Goal: Task Accomplishment & Management: Manage account settings

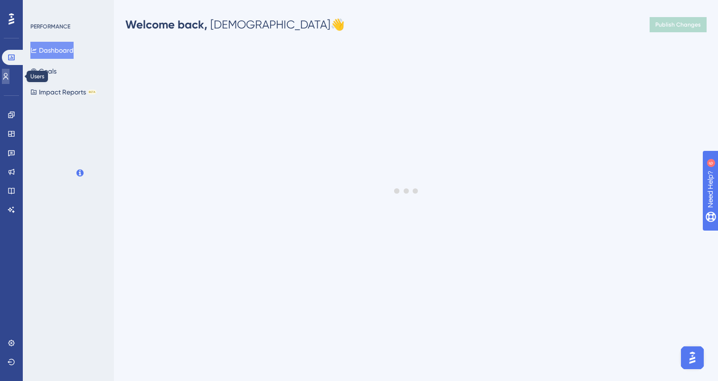
click at [9, 80] on icon at bounding box center [6, 77] width 8 height 8
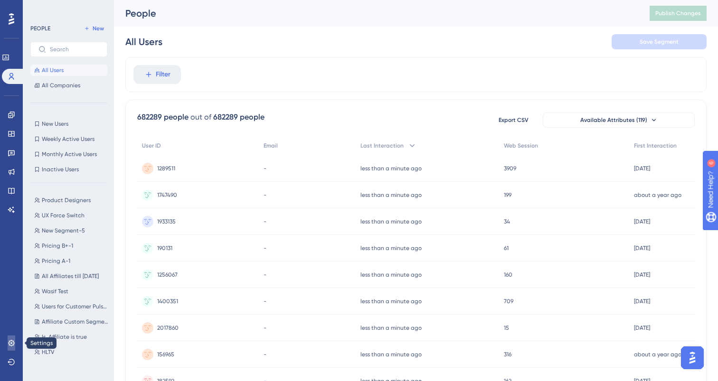
click at [9, 343] on icon at bounding box center [11, 343] width 6 height 6
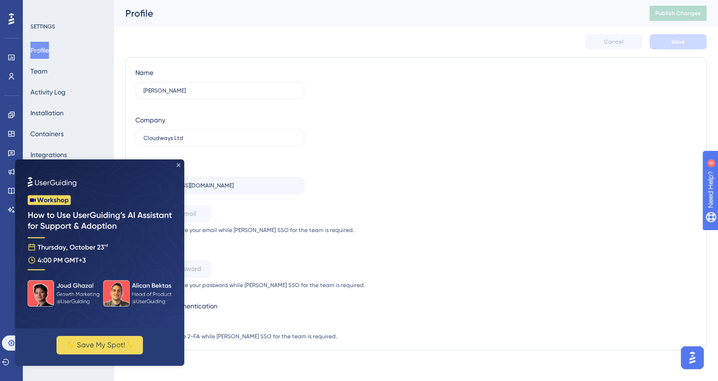
click at [178, 166] on icon "Close Preview" at bounding box center [179, 165] width 4 height 4
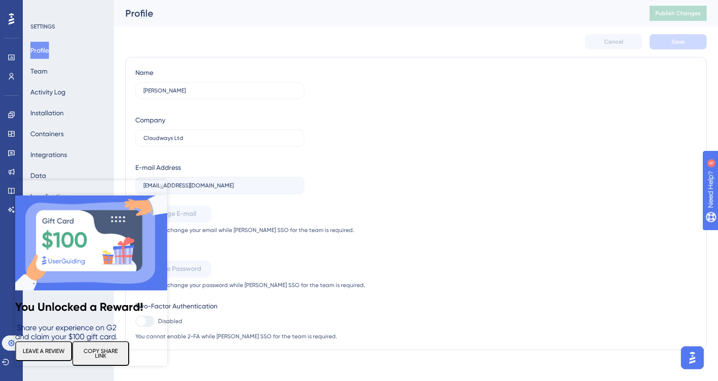
click at [160, 186] on icon "Close Preview" at bounding box center [161, 186] width 4 height 4
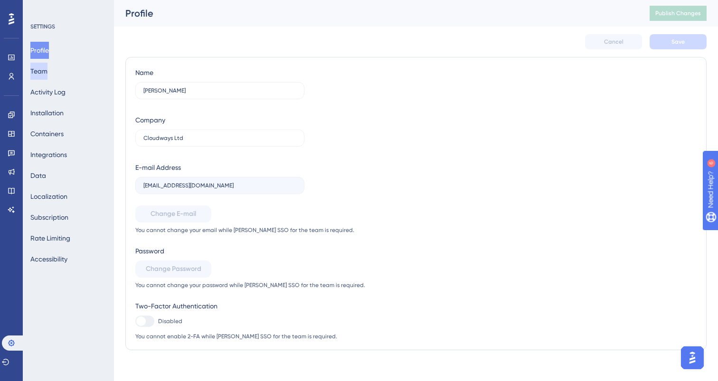
click at [47, 75] on button "Team" at bounding box center [38, 71] width 17 height 17
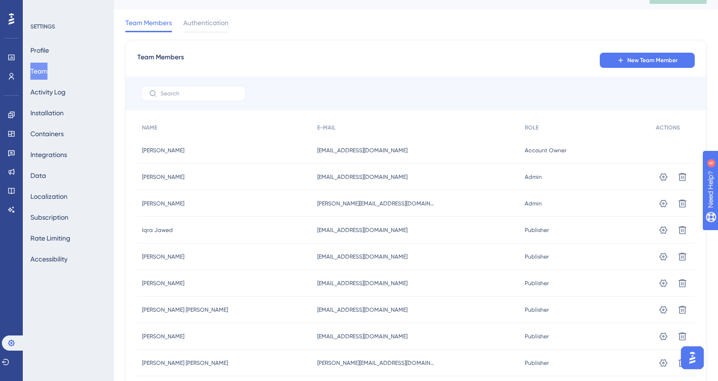
scroll to position [18, 0]
click at [664, 227] on icon at bounding box center [662, 228] width 9 height 9
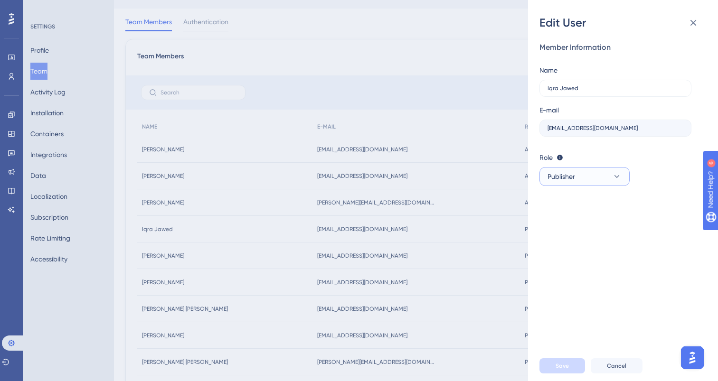
click at [594, 183] on button "Publisher" at bounding box center [584, 176] width 90 height 19
click at [581, 210] on div "Admin Admin" at bounding box center [584, 205] width 63 height 19
click at [577, 366] on button "Save" at bounding box center [562, 365] width 46 height 15
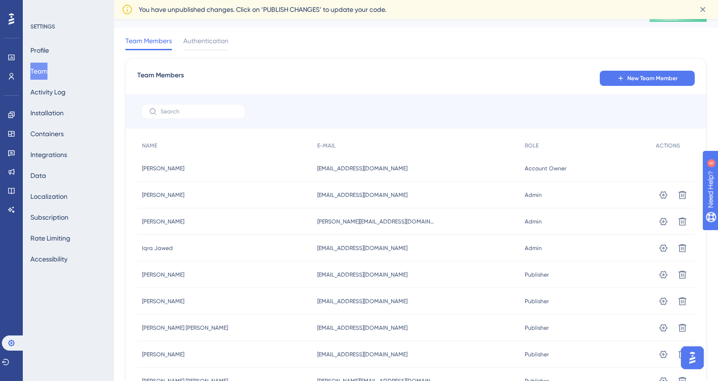
click at [171, 166] on span "[PERSON_NAME]" at bounding box center [163, 169] width 42 height 8
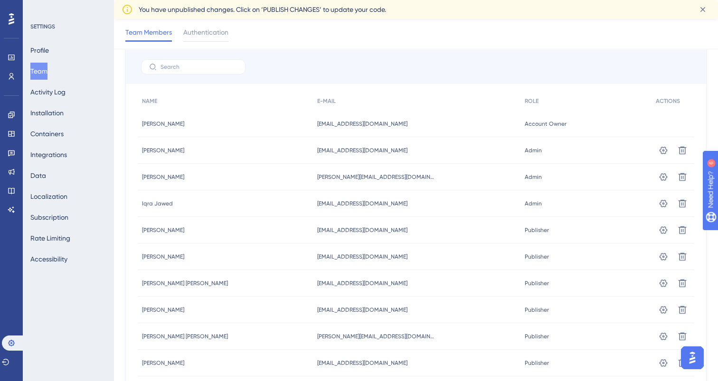
scroll to position [70, 0]
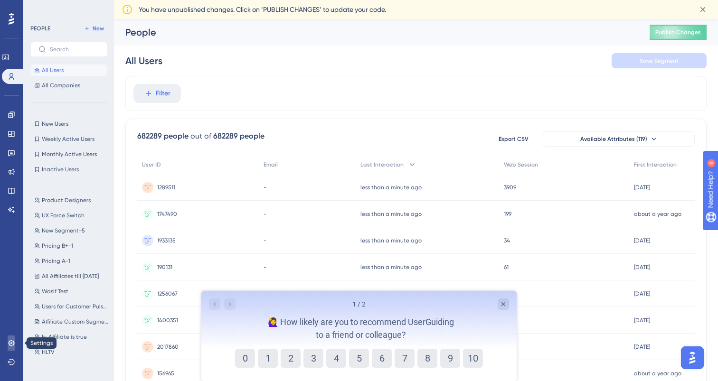
click at [8, 345] on link at bounding box center [12, 343] width 8 height 15
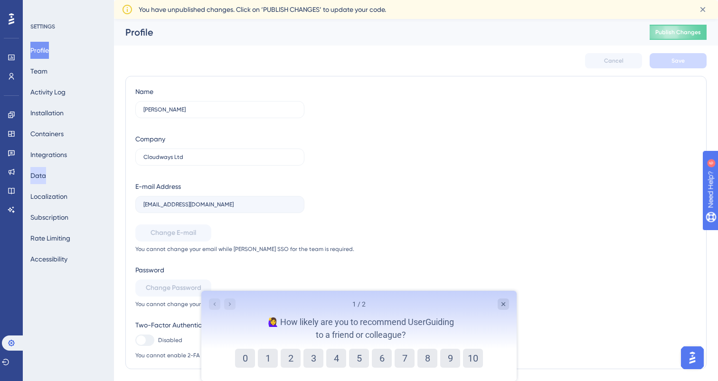
click at [46, 177] on button "Data" at bounding box center [38, 175] width 16 height 17
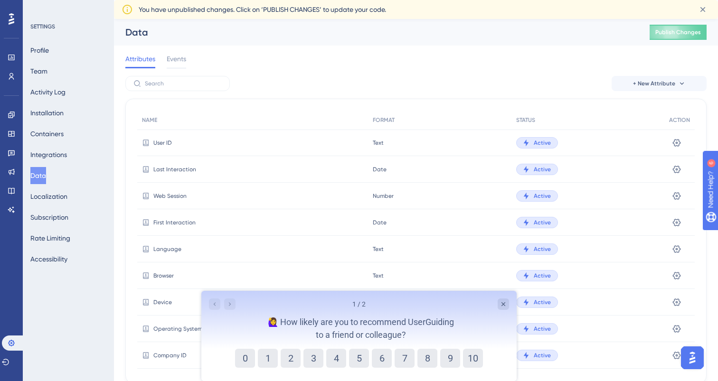
click at [61, 75] on div "Profile Team Activity Log Installation Containers Integrations Data Localizatio…" at bounding box center [68, 155] width 77 height 226
click at [47, 75] on button "Team" at bounding box center [38, 71] width 17 height 17
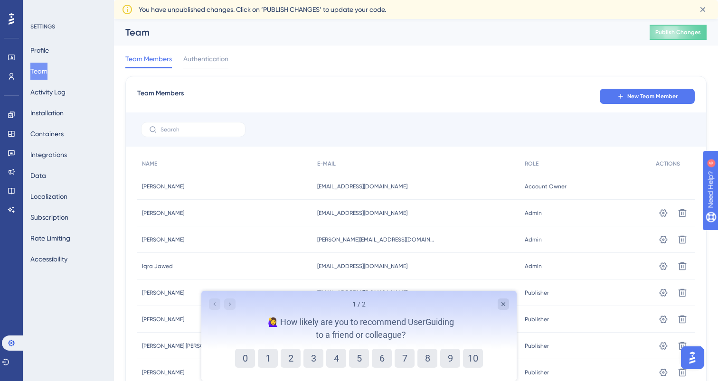
click at [690, 134] on div at bounding box center [416, 129] width 580 height 34
click at [440, 359] on button "9" at bounding box center [450, 358] width 20 height 19
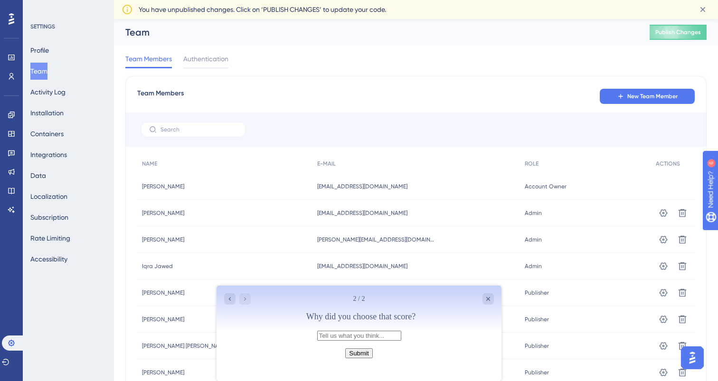
click at [372, 358] on button "Submit" at bounding box center [358, 353] width 27 height 10
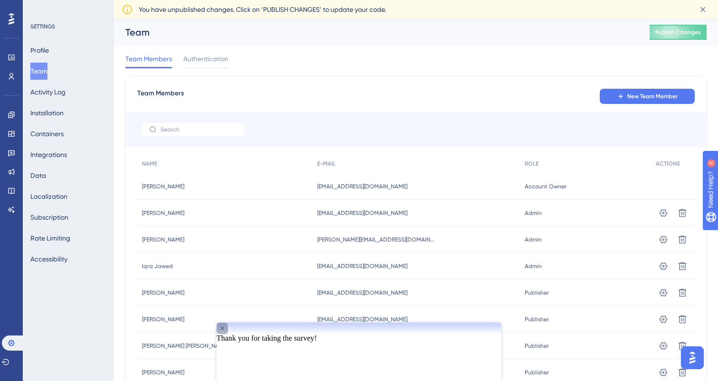
click at [226, 332] on icon "Close survey" at bounding box center [222, 329] width 8 height 8
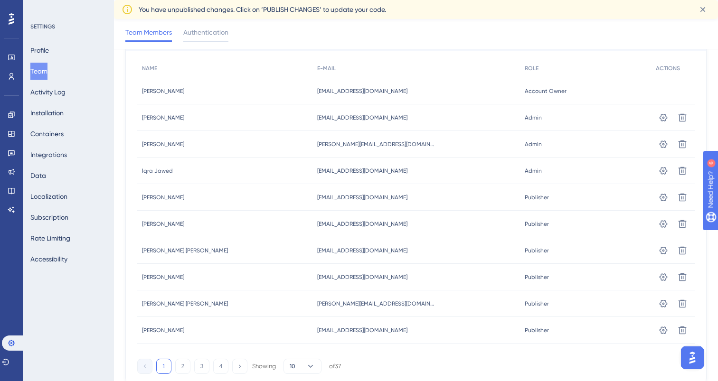
scroll to position [105, 0]
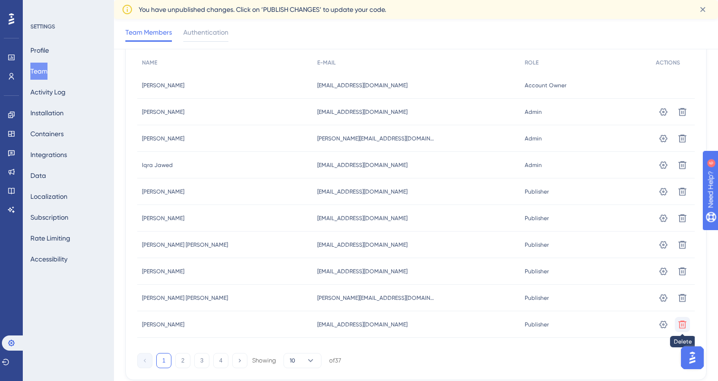
click at [678, 325] on icon at bounding box center [681, 324] width 9 height 9
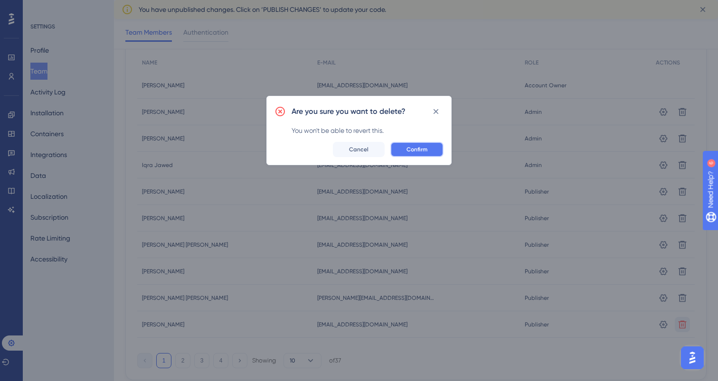
click at [424, 152] on span "Confirm" at bounding box center [416, 150] width 21 height 8
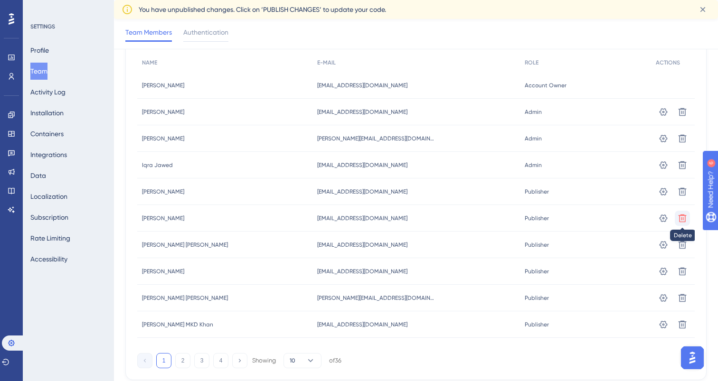
click at [683, 218] on icon at bounding box center [681, 218] width 9 height 9
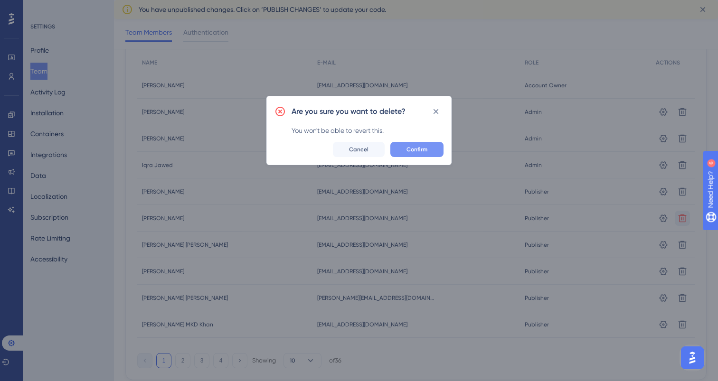
click at [415, 151] on span "Confirm" at bounding box center [416, 150] width 21 height 8
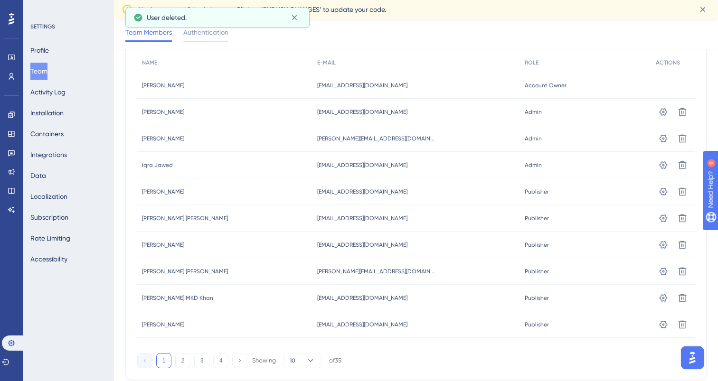
scroll to position [116, 0]
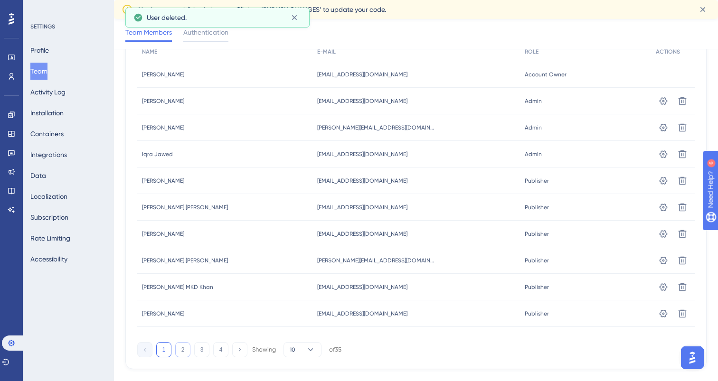
click at [183, 350] on button "2" at bounding box center [182, 349] width 15 height 15
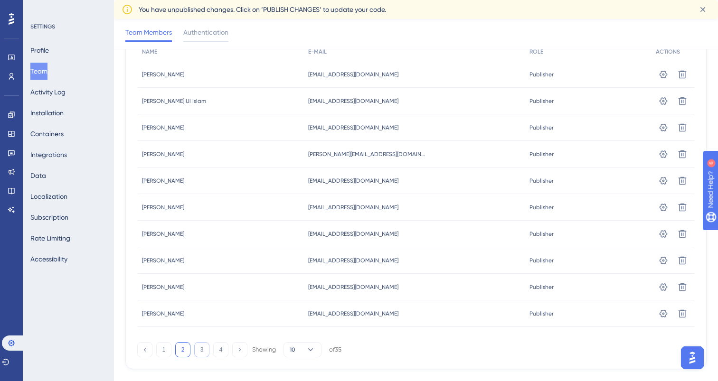
click at [202, 350] on button "3" at bounding box center [201, 349] width 15 height 15
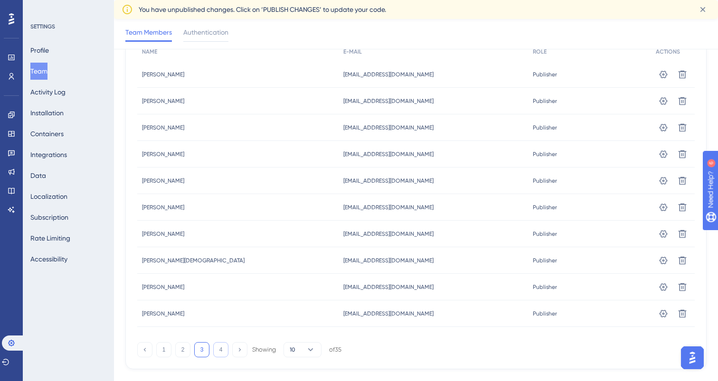
click at [223, 352] on button "4" at bounding box center [220, 349] width 15 height 15
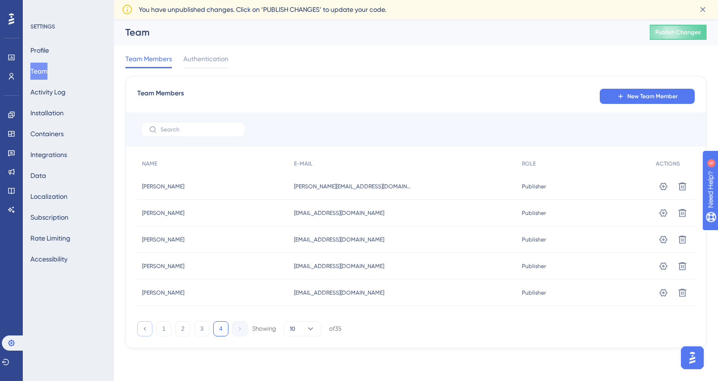
click at [147, 331] on icon at bounding box center [144, 329] width 6 height 6
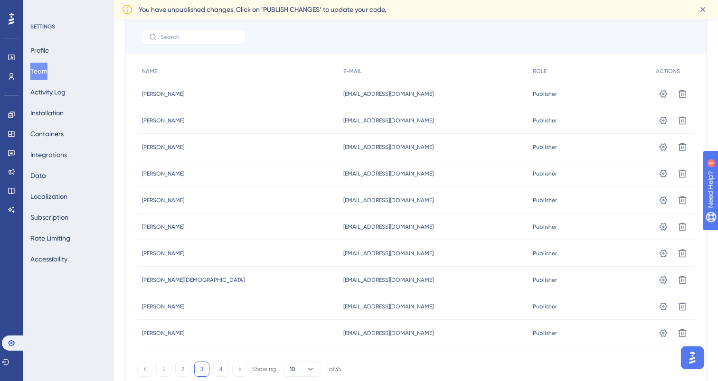
scroll to position [134, 0]
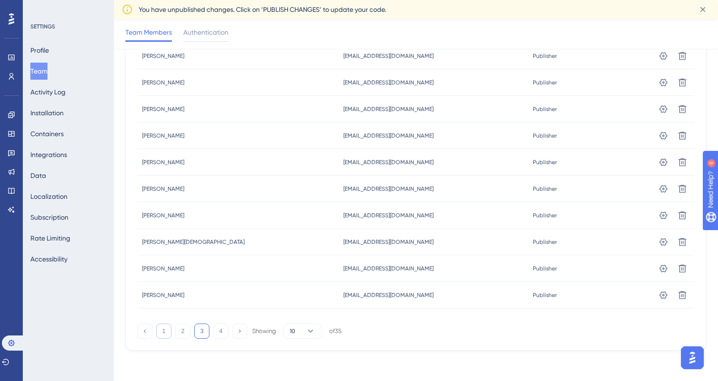
click at [162, 330] on button "1" at bounding box center [163, 331] width 15 height 15
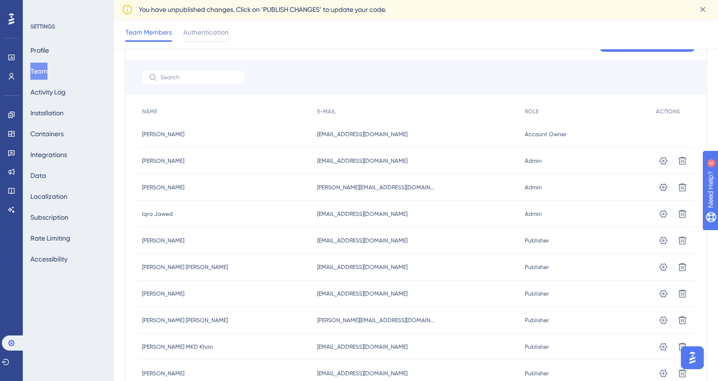
scroll to position [55, 0]
click at [205, 34] on span "Authentication" at bounding box center [205, 32] width 45 height 11
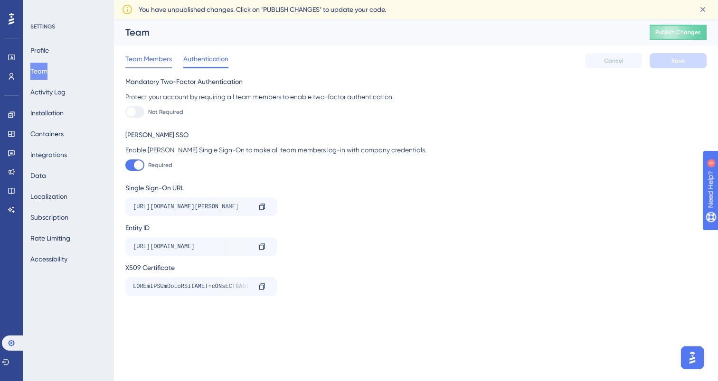
click at [150, 56] on span "Team Members" at bounding box center [148, 58] width 47 height 11
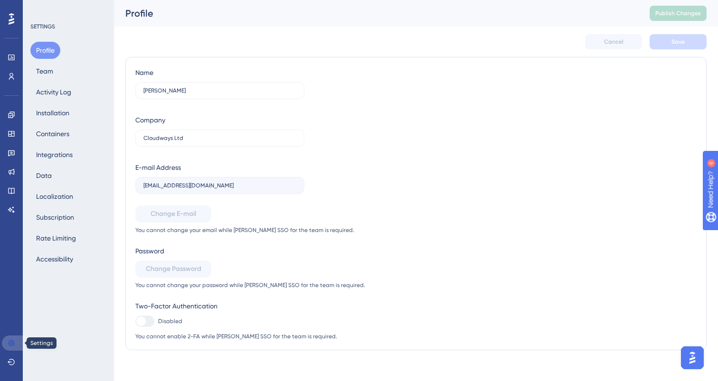
click at [10, 342] on icon at bounding box center [12, 343] width 8 height 8
click at [56, 63] on div "Profile Team Activity Log Installation Containers Integrations Data Localizatio…" at bounding box center [68, 155] width 77 height 226
click at [47, 75] on button "Team" at bounding box center [44, 71] width 28 height 17
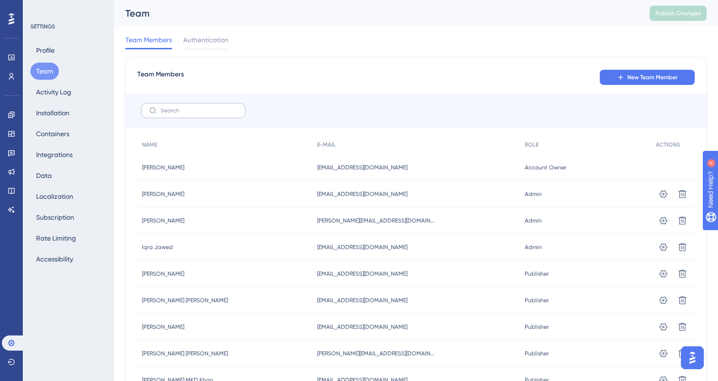
click at [186, 103] on label at bounding box center [193, 110] width 104 height 15
click at [186, 107] on input "text" at bounding box center [198, 110] width 77 height 7
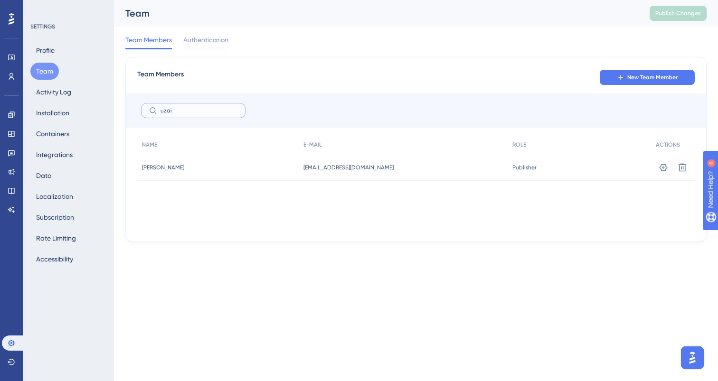
type input "uzai"
click at [665, 170] on icon at bounding box center [663, 167] width 8 height 8
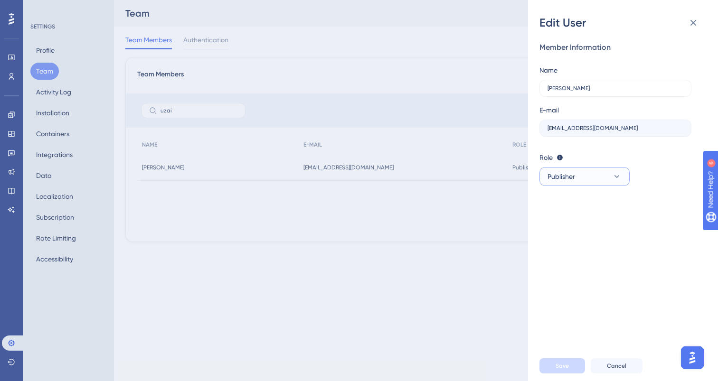
click at [574, 172] on span "Publisher" at bounding box center [561, 176] width 28 height 11
click at [581, 196] on div "Admin Admin" at bounding box center [584, 205] width 63 height 19
click at [559, 363] on span "Save" at bounding box center [561, 366] width 13 height 8
